Goal: Information Seeking & Learning: Learn about a topic

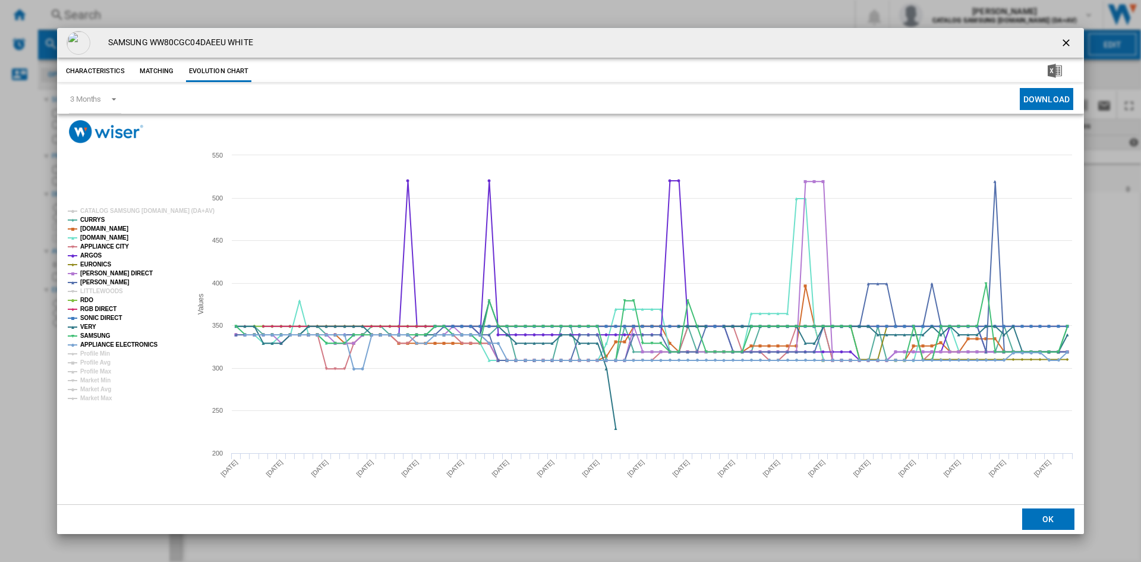
drag, startPoint x: 0, startPoint y: 0, endPoint x: 639, endPoint y: 27, distance: 639.7
click at [1068, 40] on ng-md-icon "getI18NText('BUTTONS.CLOSE_DIALOG')" at bounding box center [1068, 44] width 14 height 14
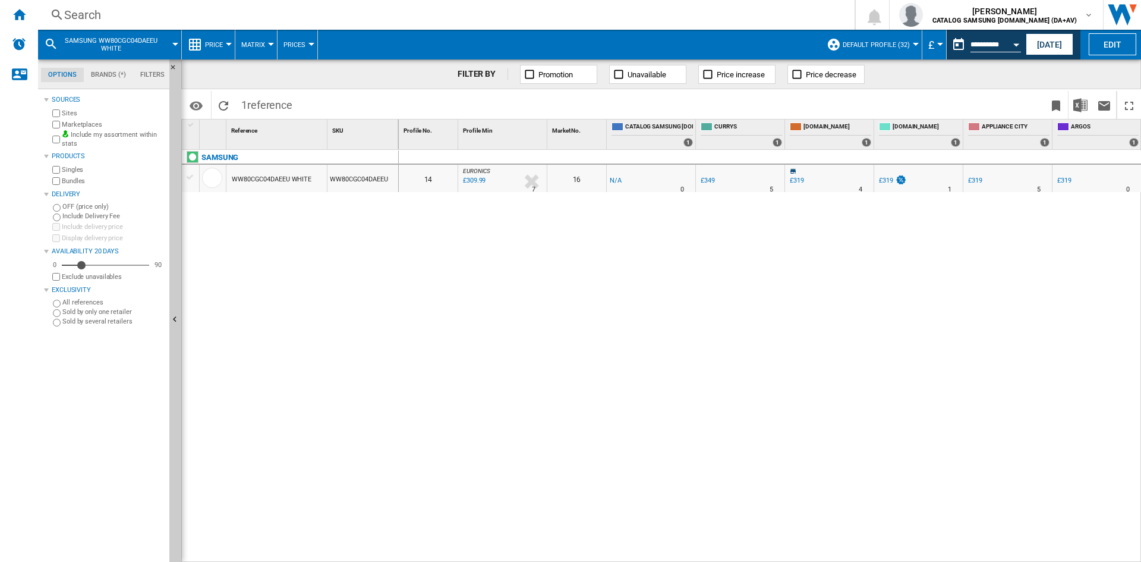
click at [93, 14] on div "Search" at bounding box center [444, 15] width 760 height 17
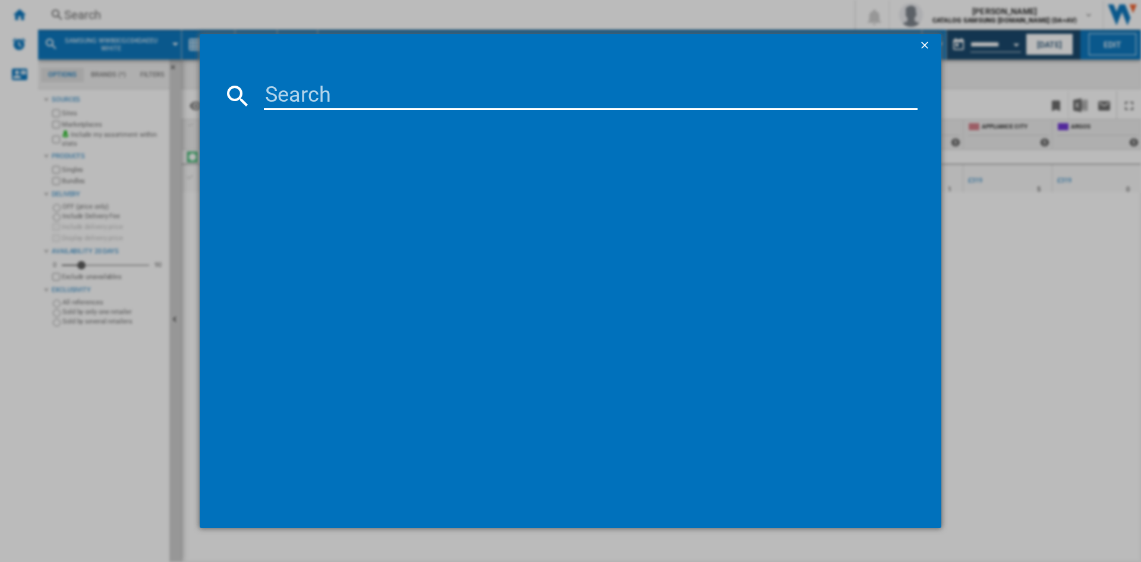
click at [332, 100] on input at bounding box center [591, 95] width 654 height 29
type input "wd80ta046a"
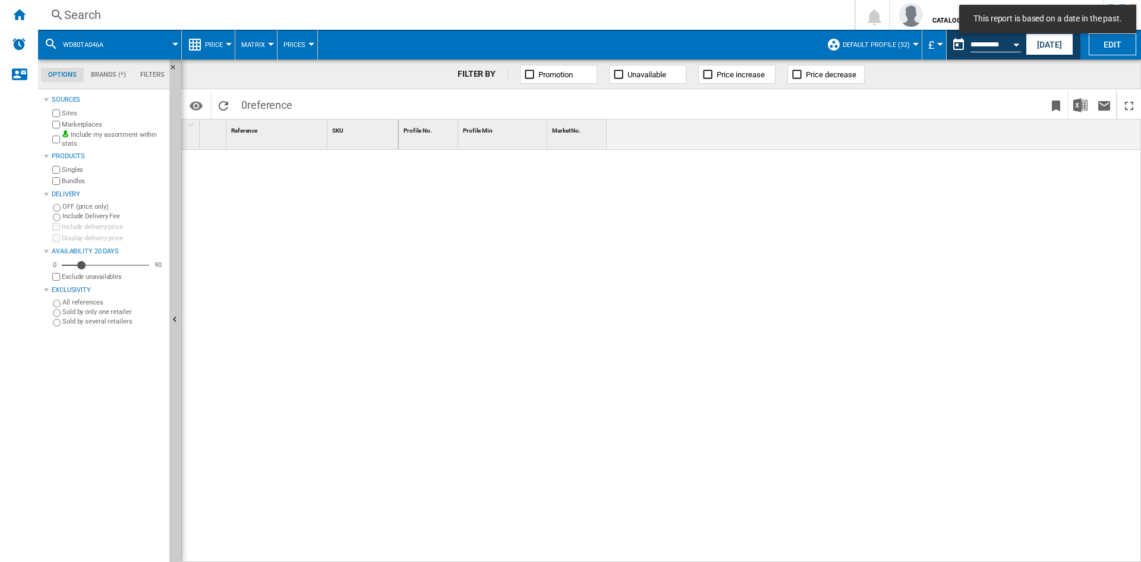
click at [98, 13] on div "Search" at bounding box center [444, 15] width 760 height 17
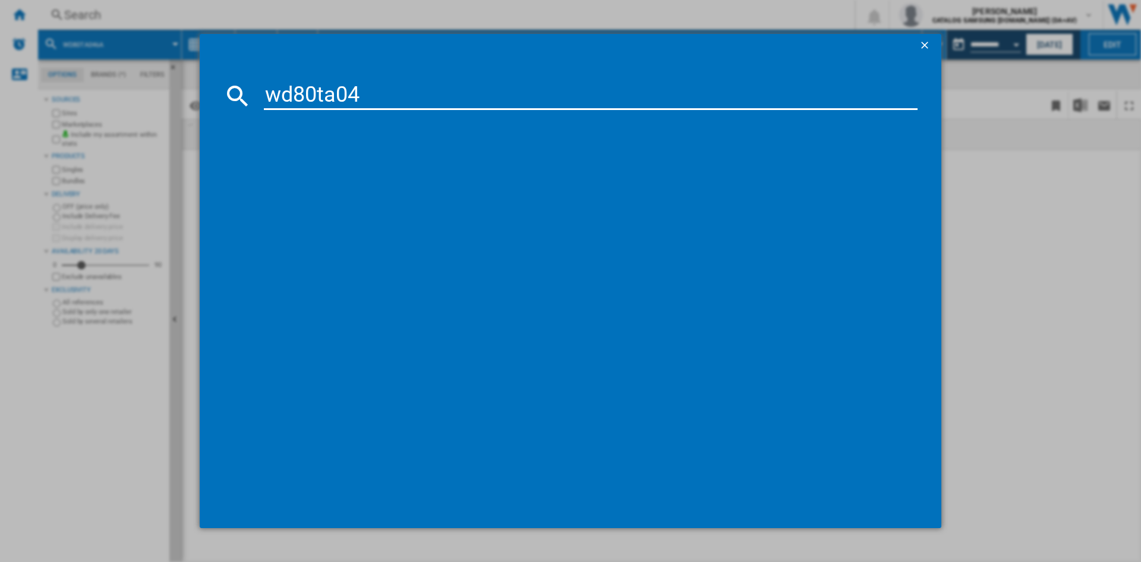
type input "wd80ta046"
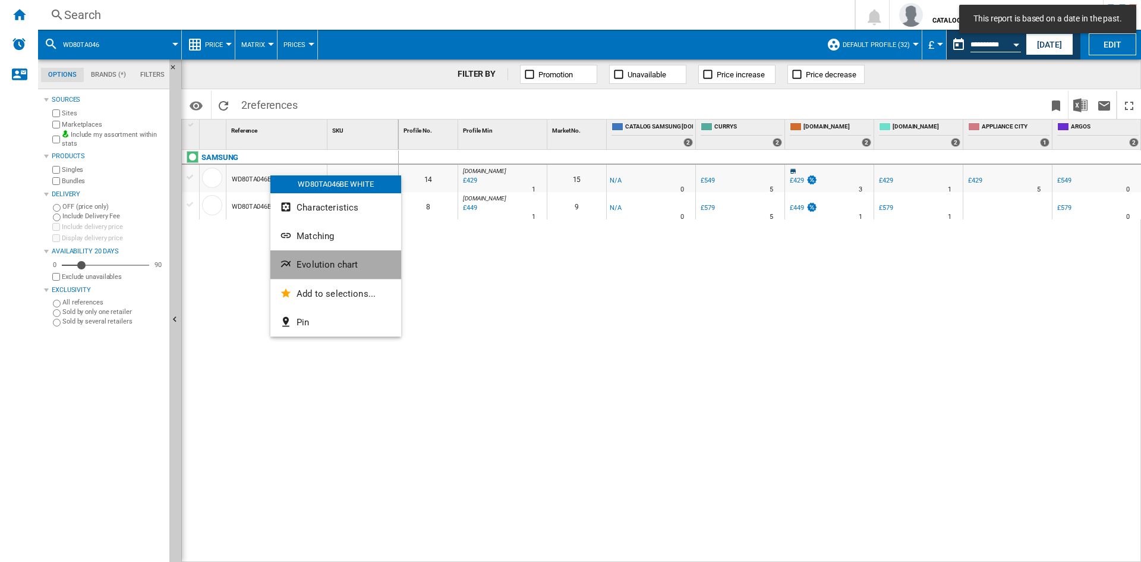
click at [326, 269] on span "Evolution chart" at bounding box center [327, 264] width 61 height 11
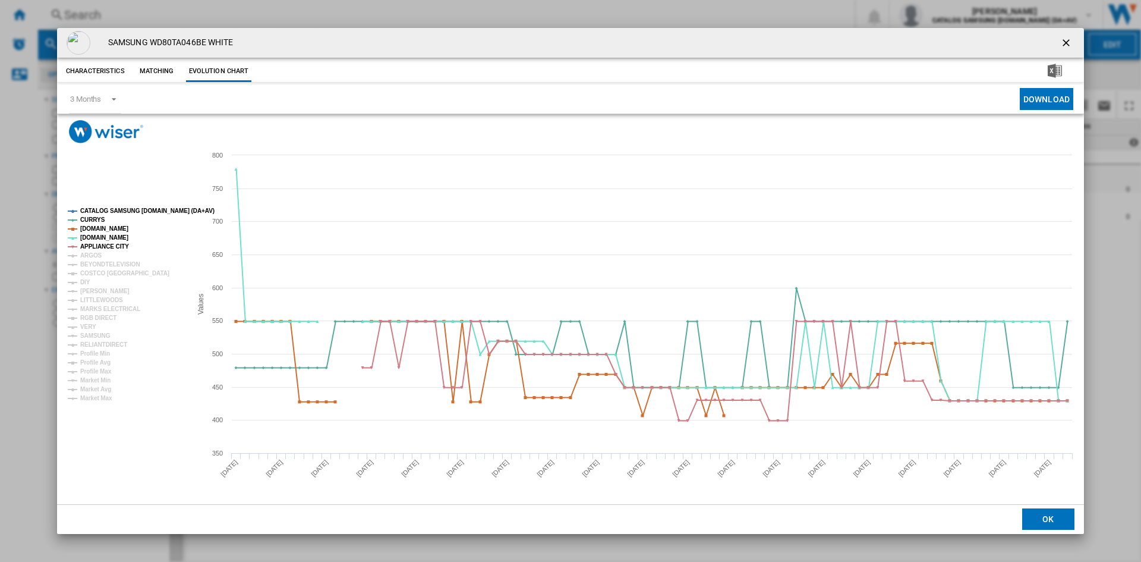
click at [121, 210] on tspan "CATALOG SAMSUNG [DOMAIN_NAME] (DA+AV)" at bounding box center [147, 210] width 134 height 7
click at [96, 252] on tspan "ARGOS" at bounding box center [91, 255] width 22 height 7
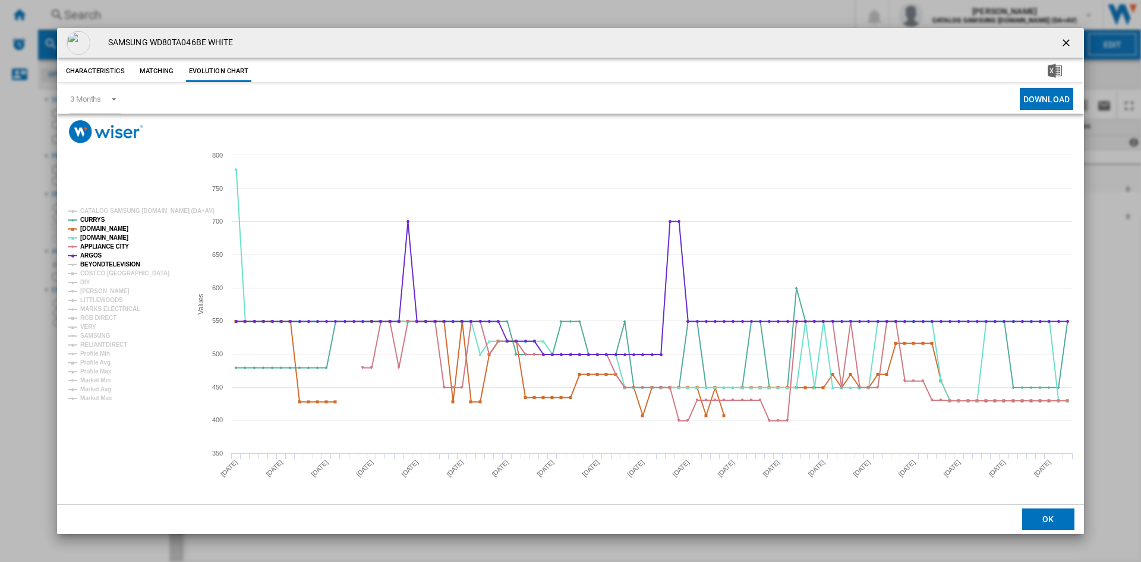
click at [103, 268] on tspan "BEYONDTELEVISION" at bounding box center [110, 264] width 60 height 7
click at [92, 290] on tspan "[PERSON_NAME]" at bounding box center [104, 291] width 49 height 7
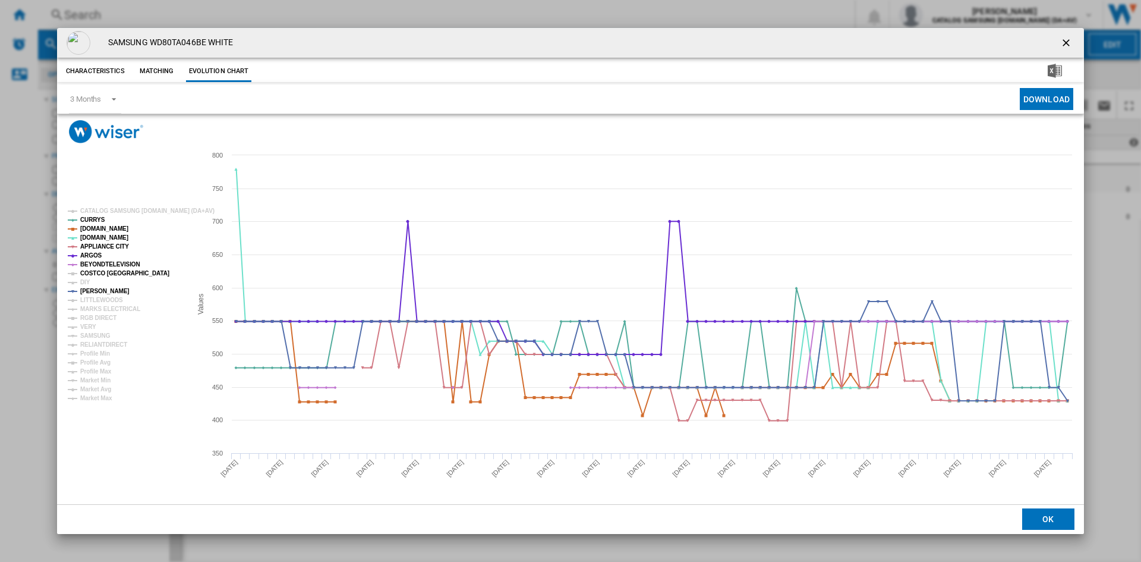
click at [102, 272] on tspan "COSTCO [GEOGRAPHIC_DATA]" at bounding box center [124, 273] width 89 height 7
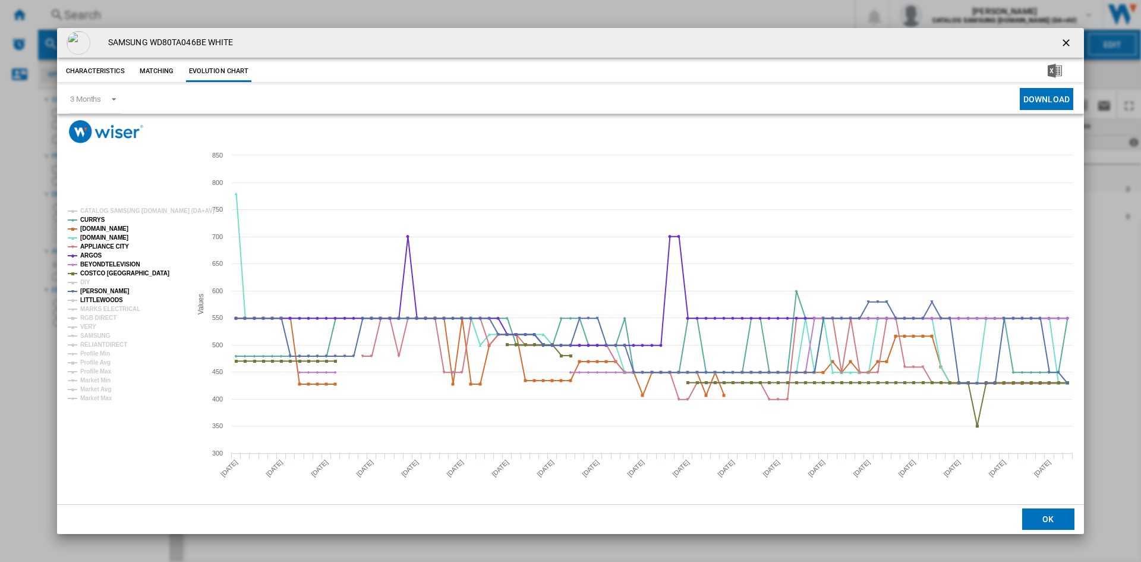
click at [105, 300] on tspan "LITTLEWOODS" at bounding box center [101, 300] width 43 height 7
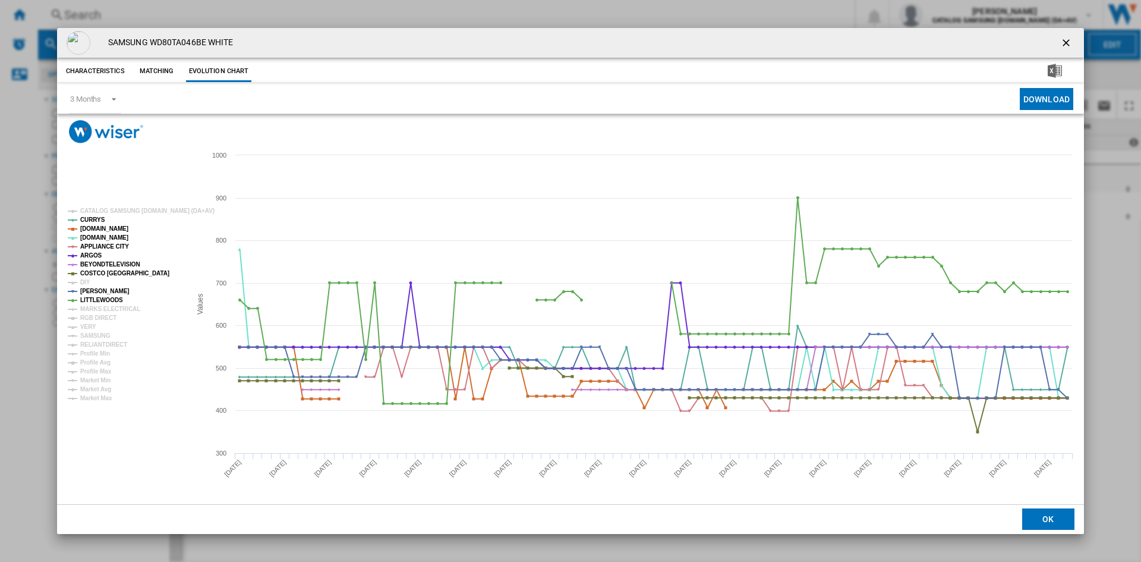
click at [101, 298] on tspan "LITTLEWOODS" at bounding box center [101, 300] width 43 height 7
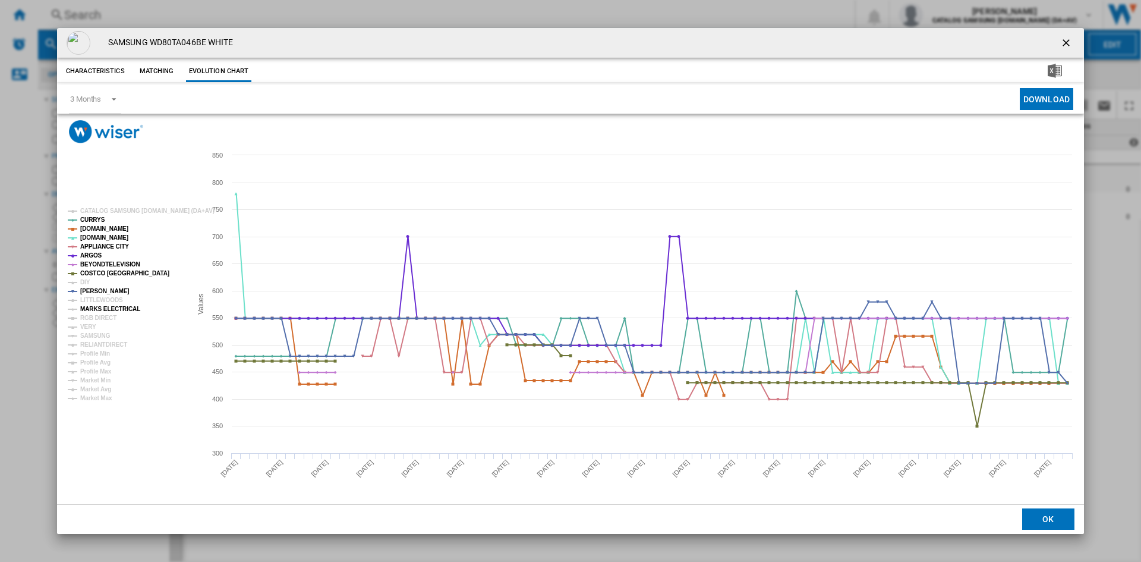
click at [99, 314] on tspan "RGB DIRECT" at bounding box center [98, 317] width 36 height 7
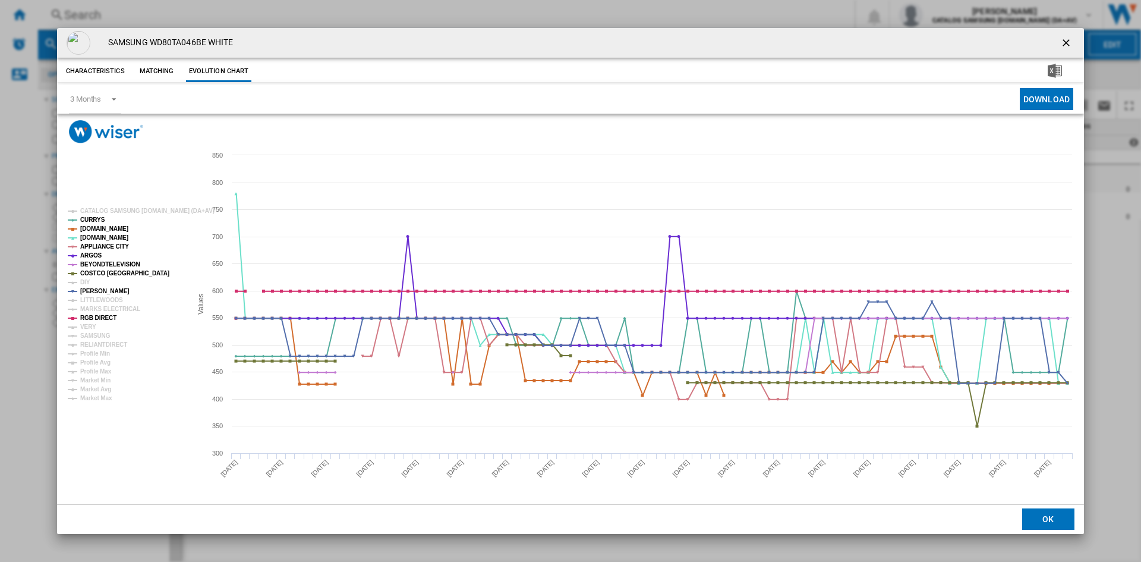
click at [95, 317] on tspan "RGB DIRECT" at bounding box center [98, 317] width 36 height 7
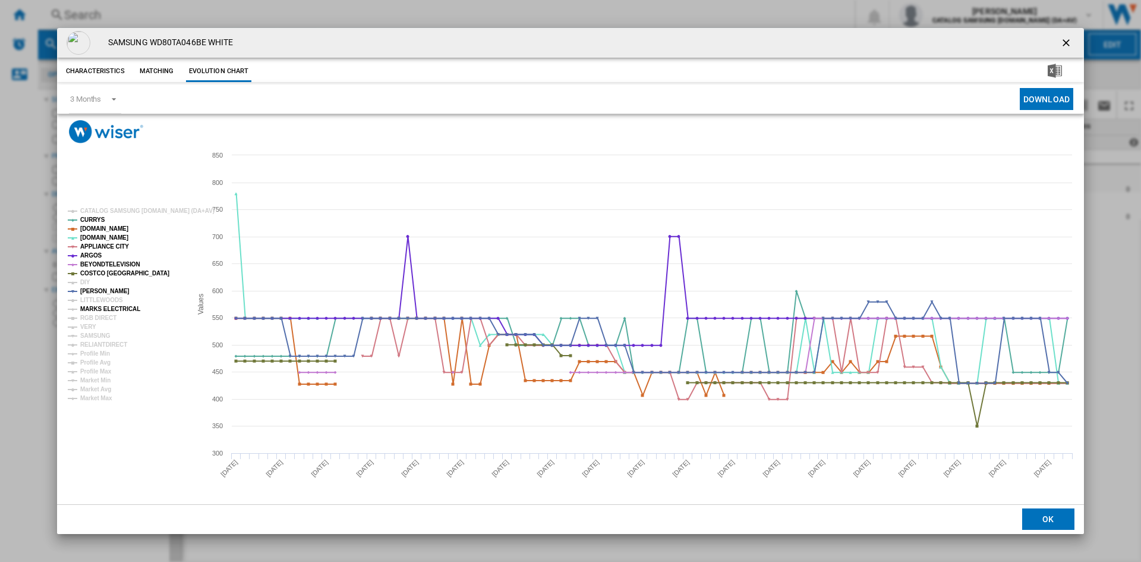
click at [97, 309] on tspan "MARKS ELECTRICAL" at bounding box center [110, 309] width 60 height 7
click at [95, 312] on tspan "MARKS ELECTRICAL" at bounding box center [110, 309] width 60 height 7
click at [90, 319] on tspan "RGB DIRECT" at bounding box center [98, 317] width 36 height 7
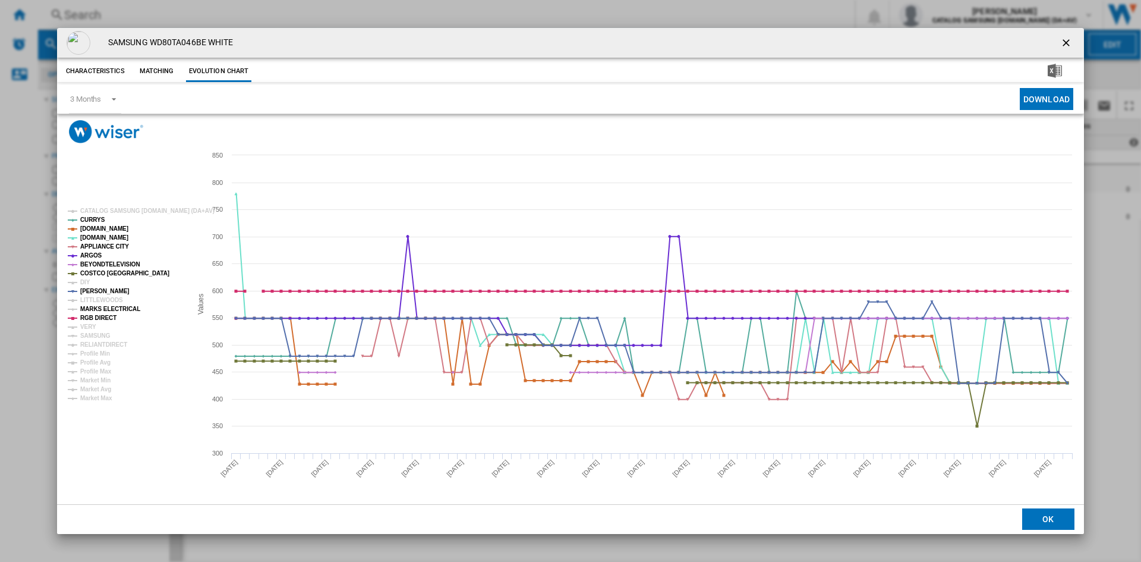
click at [97, 311] on tspan "MARKS ELECTRICAL" at bounding box center [110, 309] width 60 height 7
drag, startPoint x: 86, startPoint y: 326, endPoint x: 90, endPoint y: 332, distance: 6.9
click at [86, 326] on tspan "VERY" at bounding box center [88, 326] width 16 height 7
click at [92, 334] on tspan "SAMSUNG" at bounding box center [95, 335] width 30 height 7
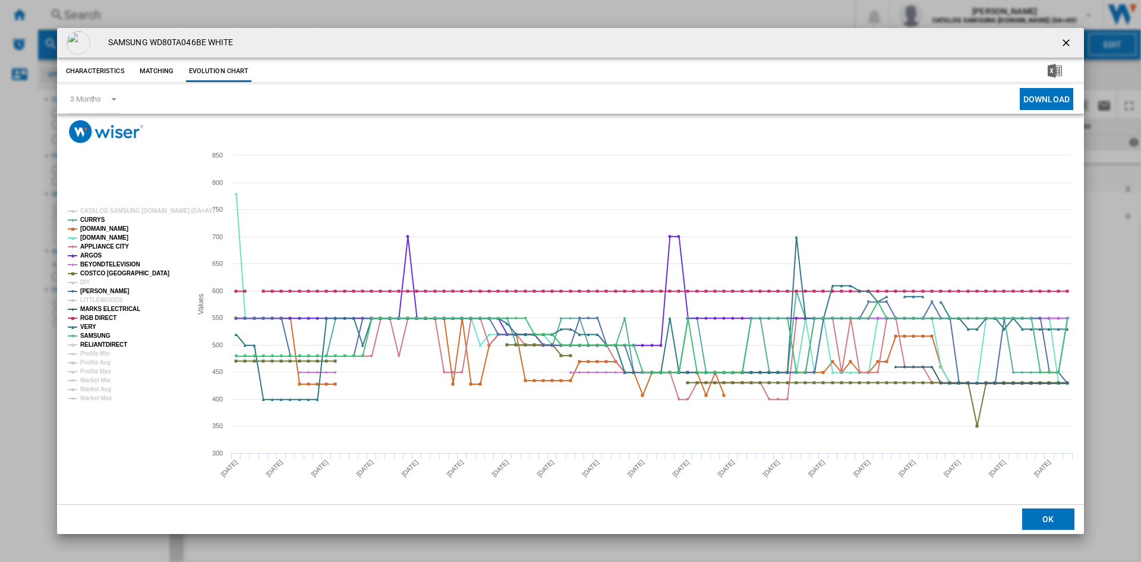
click at [97, 346] on tspan "RELIANTDIRECT" at bounding box center [103, 344] width 47 height 7
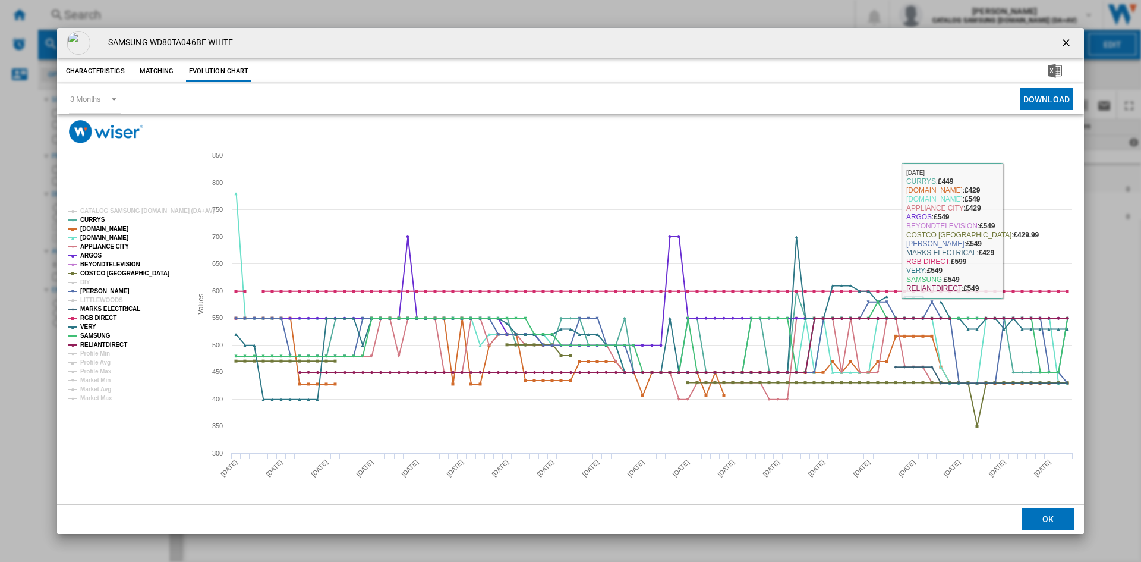
click at [1068, 34] on button "Product popup" at bounding box center [1068, 43] width 24 height 24
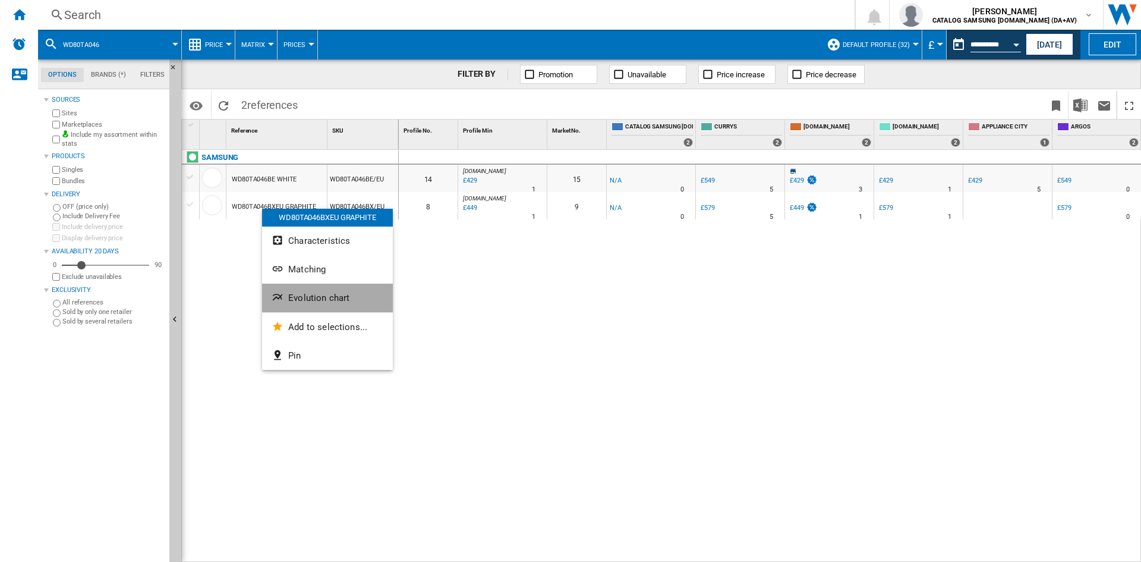
click at [334, 298] on span "Evolution chart" at bounding box center [318, 297] width 61 height 11
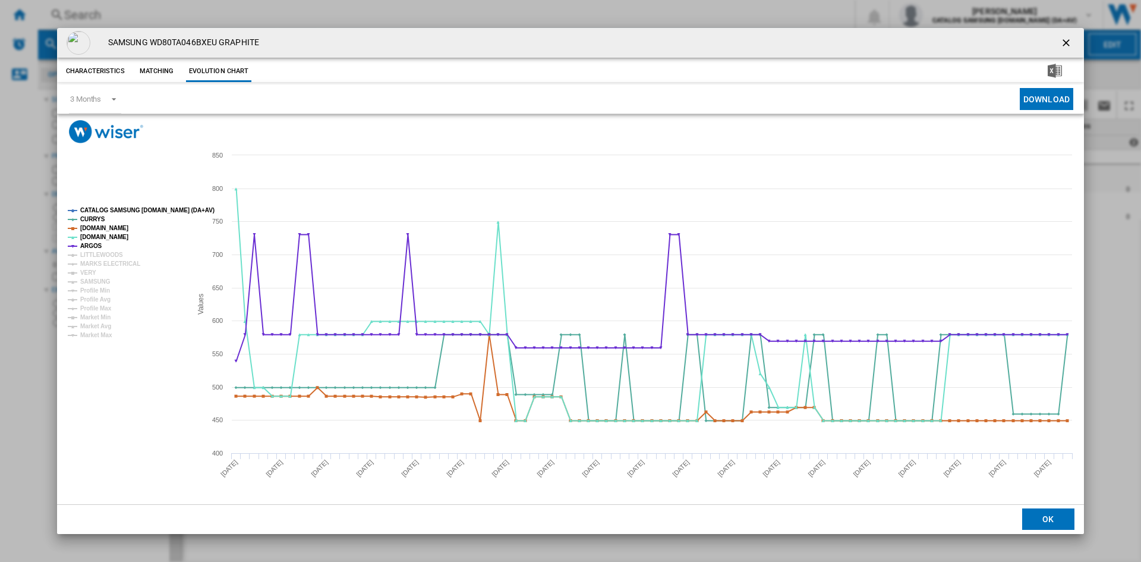
click at [130, 207] on tspan "CATALOG SAMSUNG [DOMAIN_NAME] (DA+AV)" at bounding box center [147, 210] width 134 height 7
click at [104, 264] on tspan "MARKS ELECTRICAL" at bounding box center [110, 263] width 60 height 7
click at [89, 273] on tspan "VERY" at bounding box center [88, 272] width 16 height 7
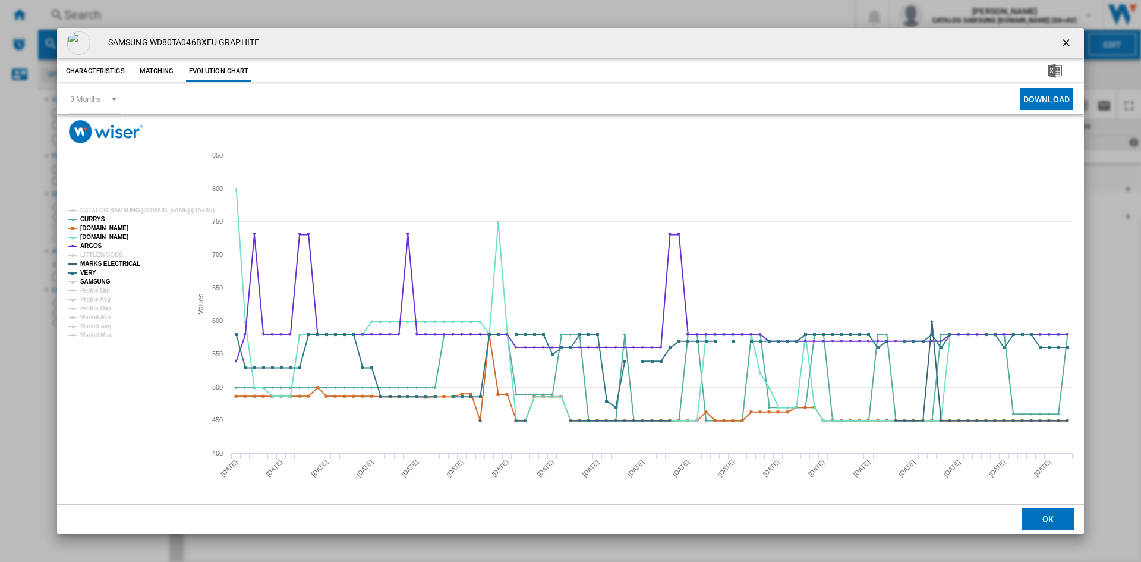
click at [96, 280] on tspan "SAMSUNG" at bounding box center [95, 281] width 30 height 7
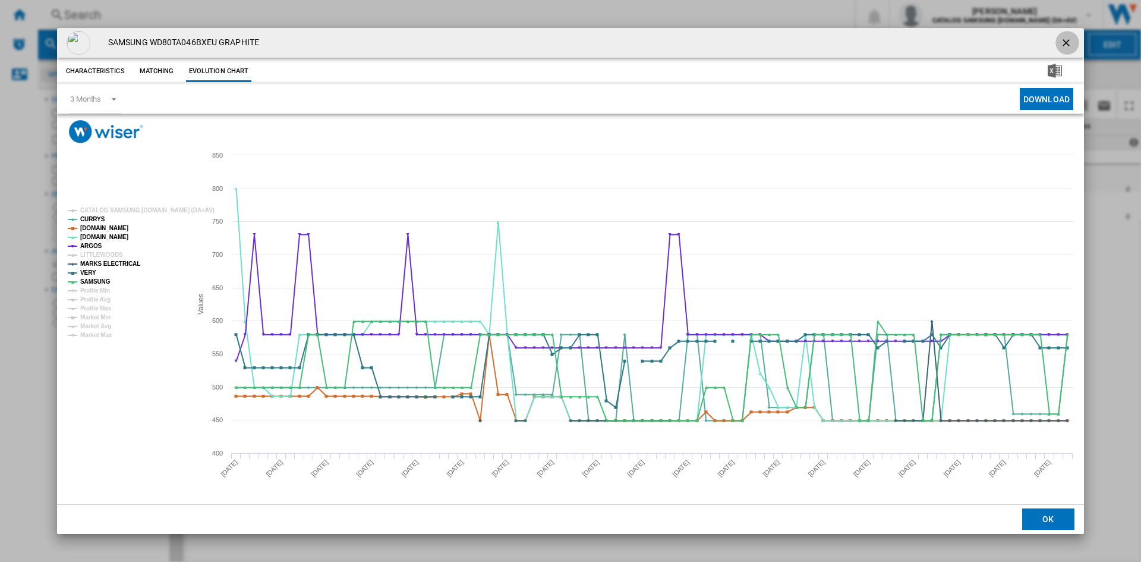
click at [1067, 43] on ng-md-icon "getI18NText('BUTTONS.CLOSE_DIALOG')" at bounding box center [1068, 44] width 14 height 14
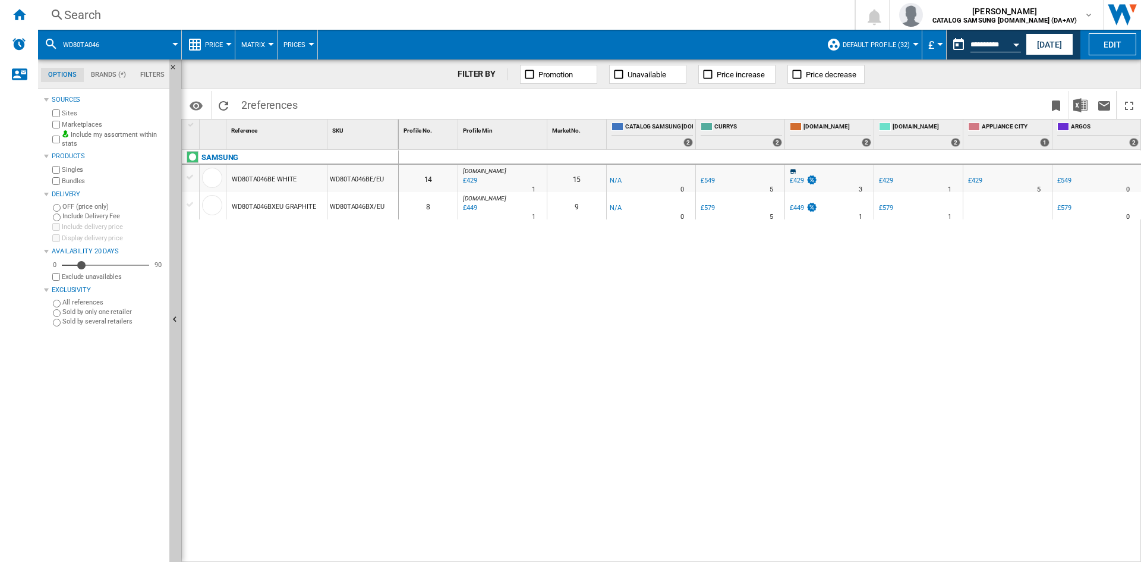
click at [473, 210] on div "£449" at bounding box center [469, 208] width 16 height 12
click at [474, 206] on div "£449" at bounding box center [469, 208] width 16 height 12
click at [795, 206] on div "£449" at bounding box center [797, 208] width 14 height 8
